Goal: Use online tool/utility

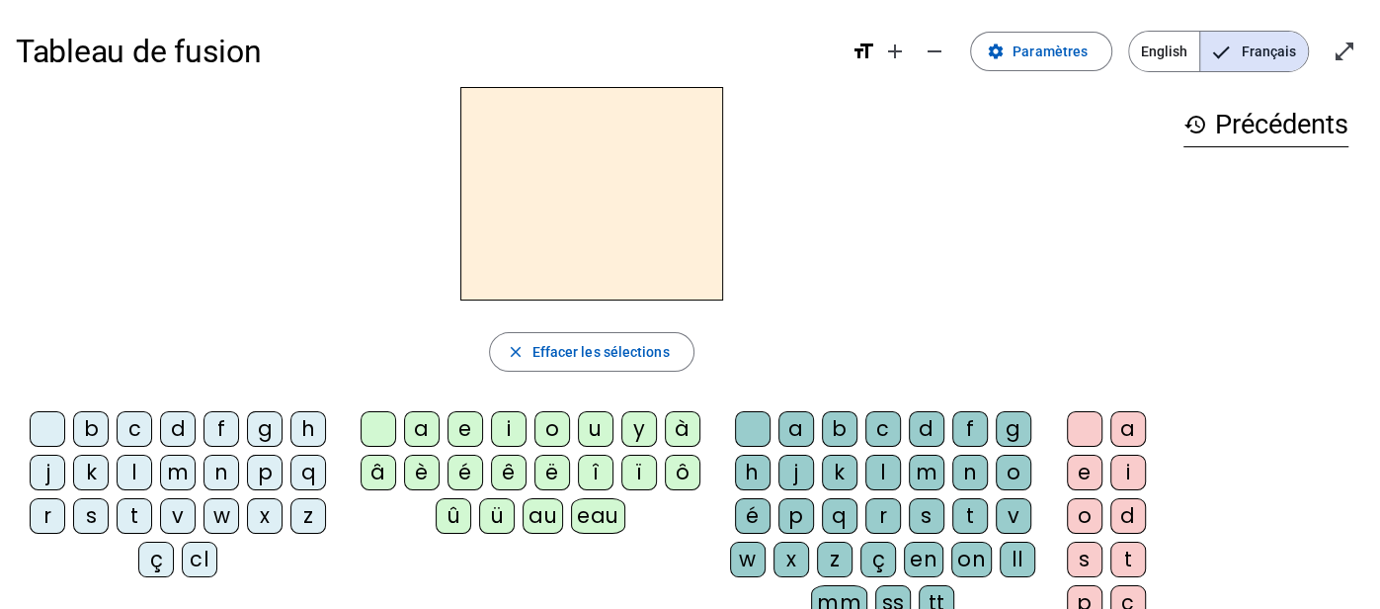
click at [614, 34] on h1 "Tableau de fusion" at bounding box center [426, 51] width 820 height 63
click at [274, 467] on div "p" at bounding box center [265, 473] width 36 height 36
click at [589, 515] on div "eau" at bounding box center [598, 516] width 54 height 36
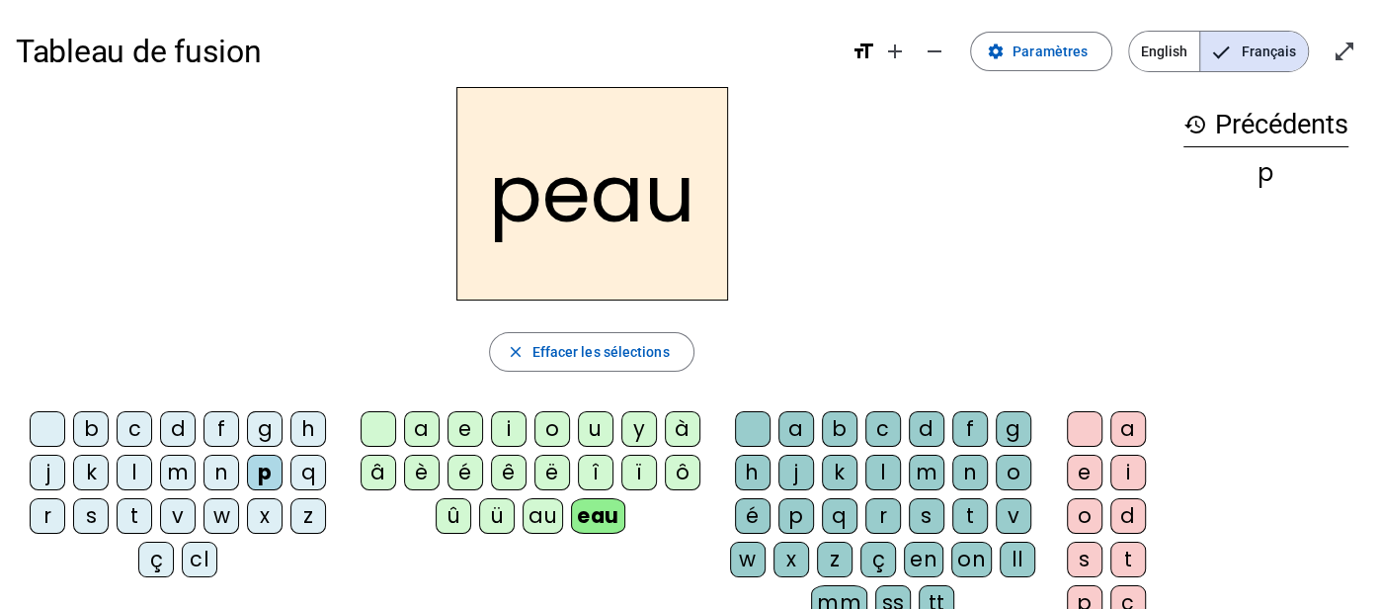
click at [86, 424] on div "b" at bounding box center [91, 429] width 36 height 36
click at [87, 521] on div "s" at bounding box center [91, 516] width 36 height 36
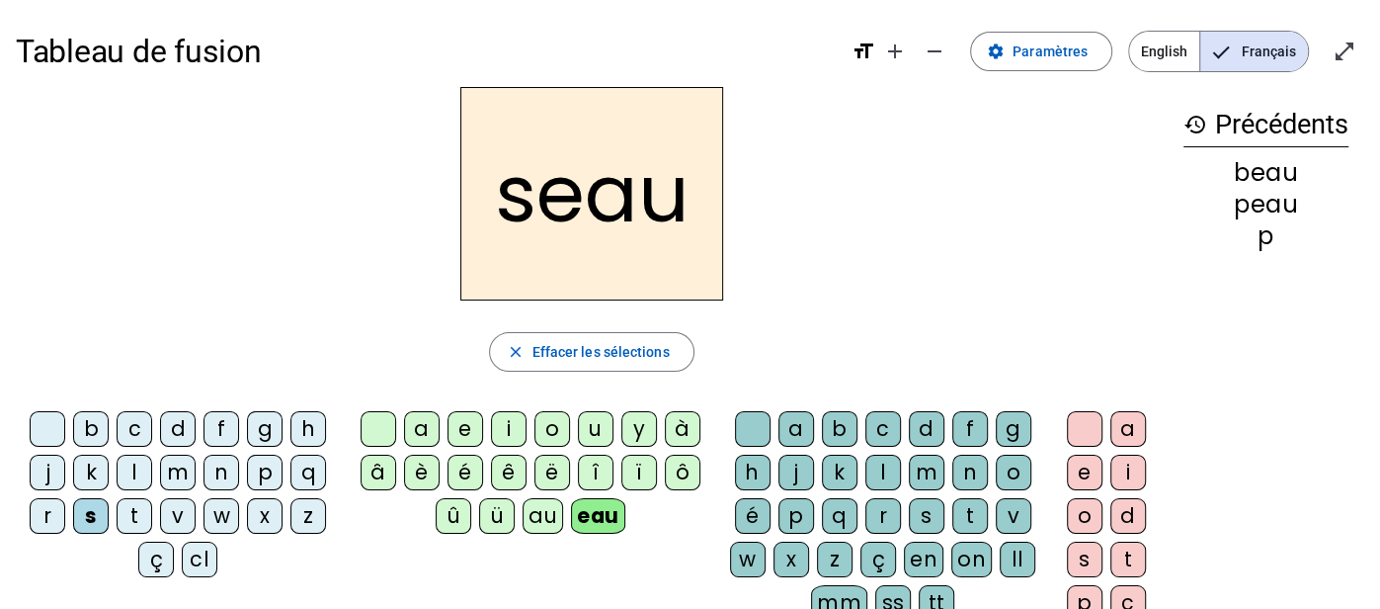
click at [166, 514] on div "v" at bounding box center [178, 516] width 36 height 36
click at [44, 425] on div at bounding box center [48, 429] width 36 height 36
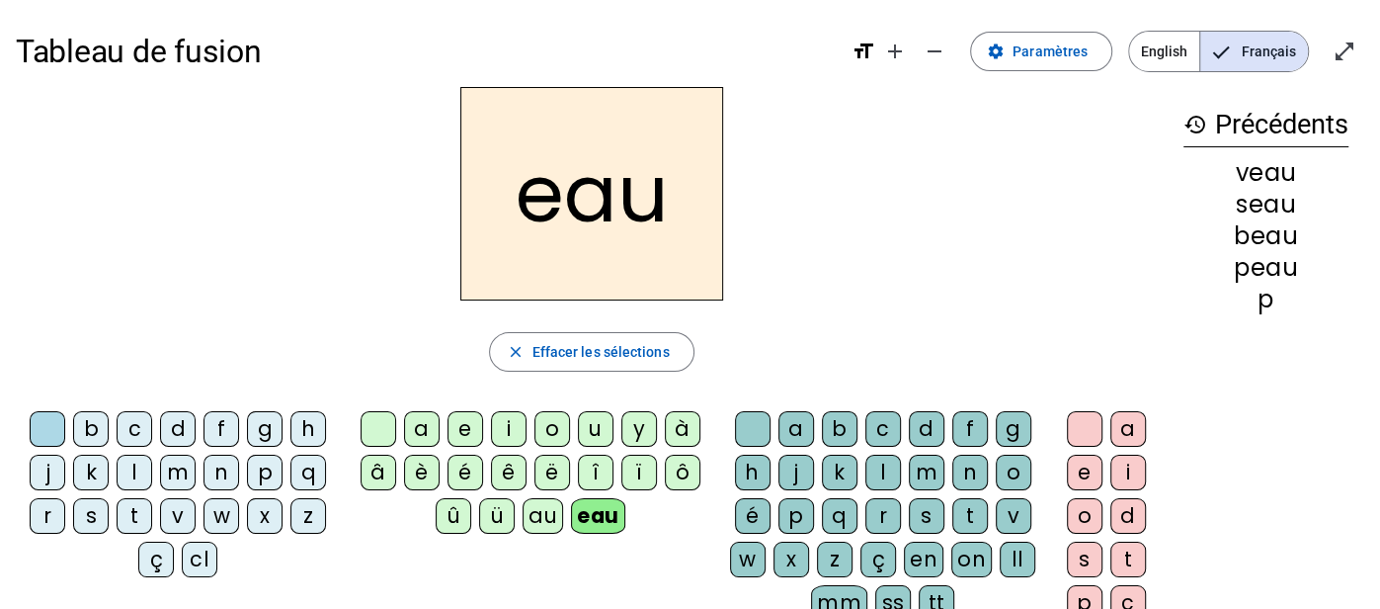
click at [532, 509] on div "au" at bounding box center [543, 516] width 41 height 36
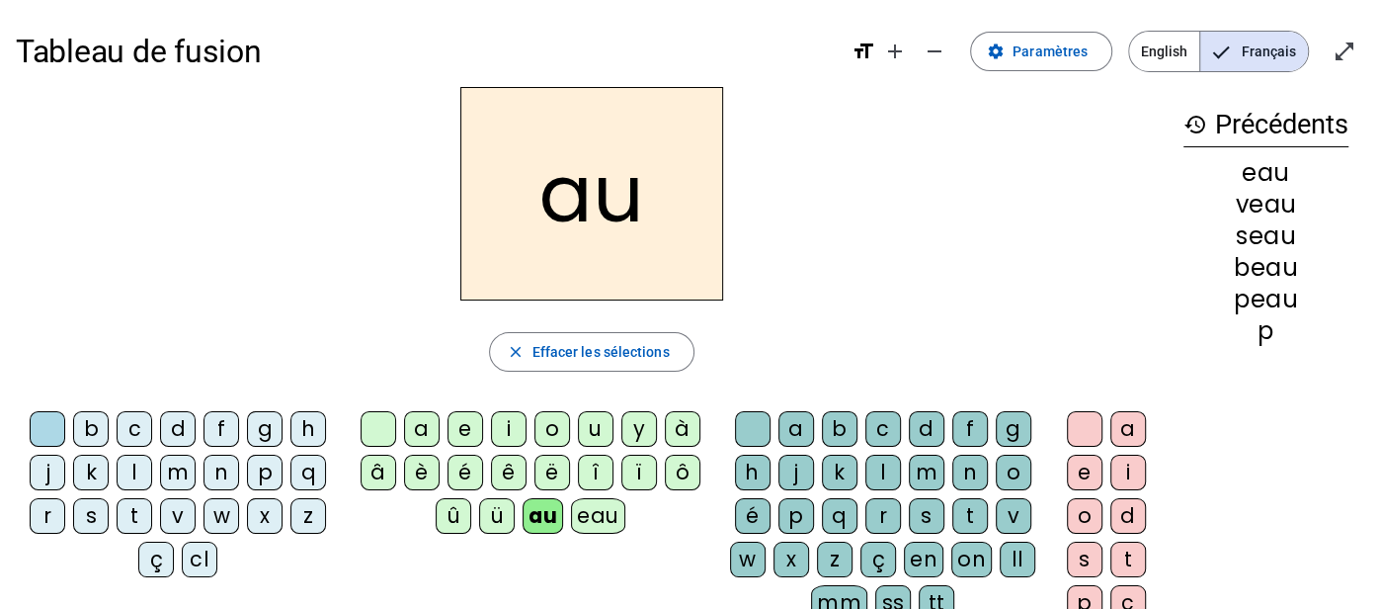
click at [209, 429] on div "f" at bounding box center [222, 429] width 36 height 36
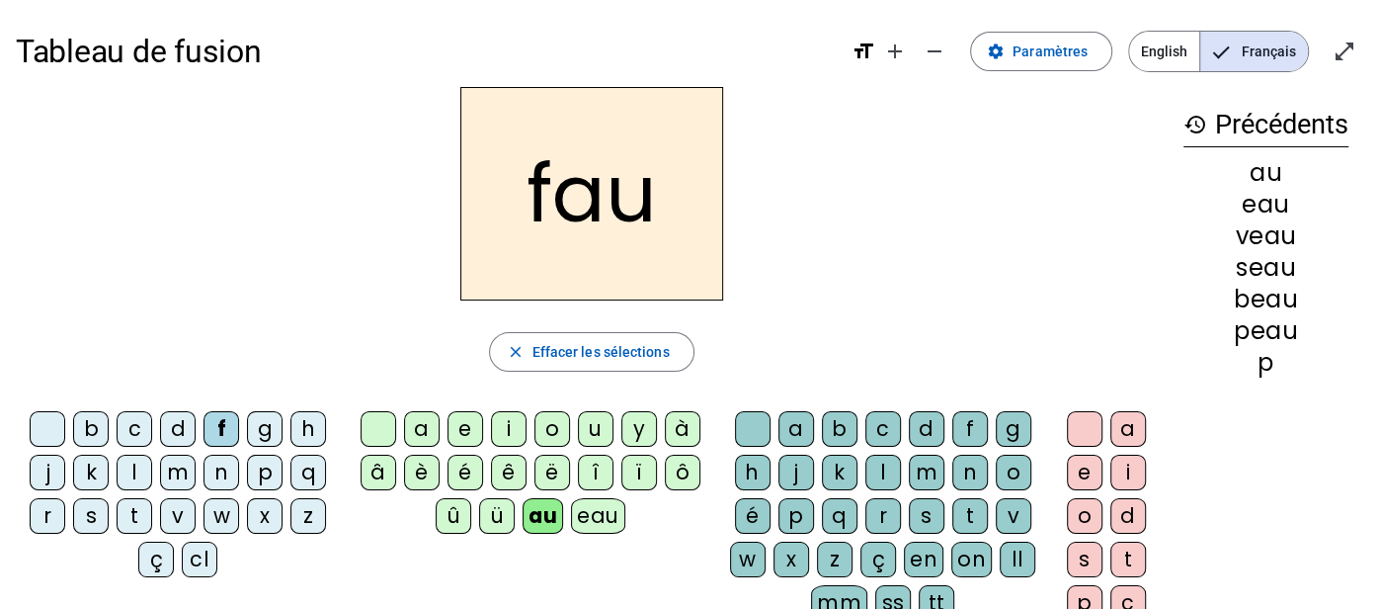
click at [963, 510] on div "t" at bounding box center [971, 516] width 36 height 36
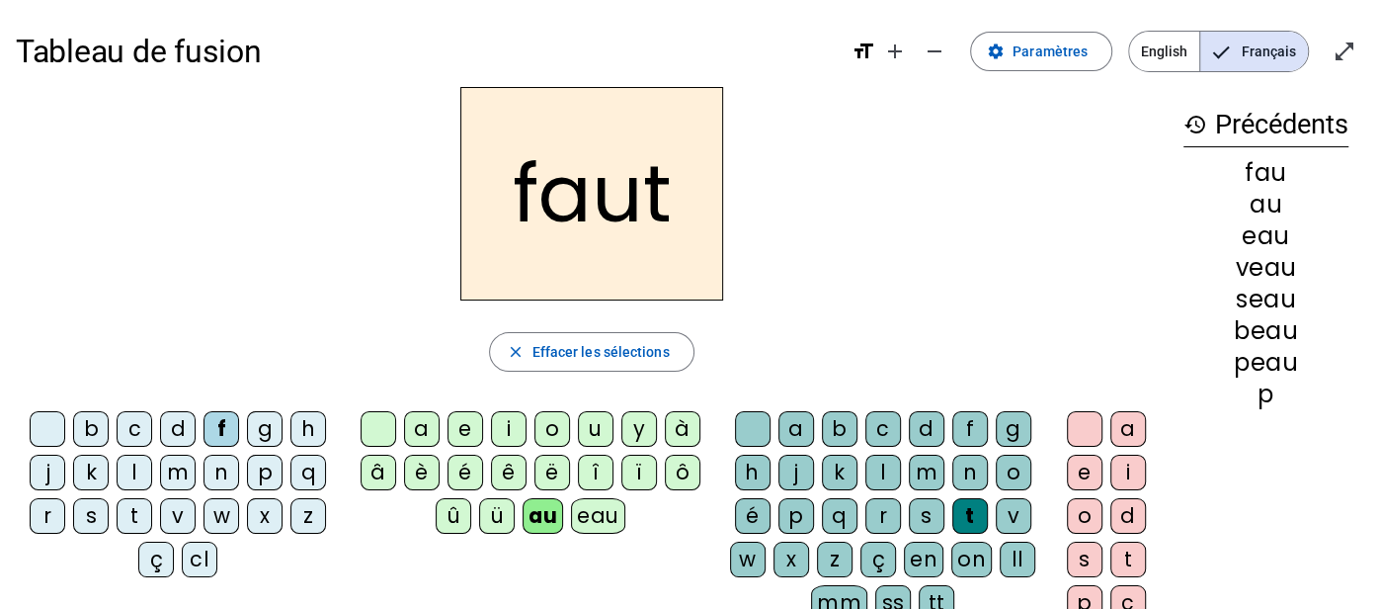
click at [300, 431] on div "h" at bounding box center [309, 429] width 36 height 36
